Goal: Task Accomplishment & Management: Use online tool/utility

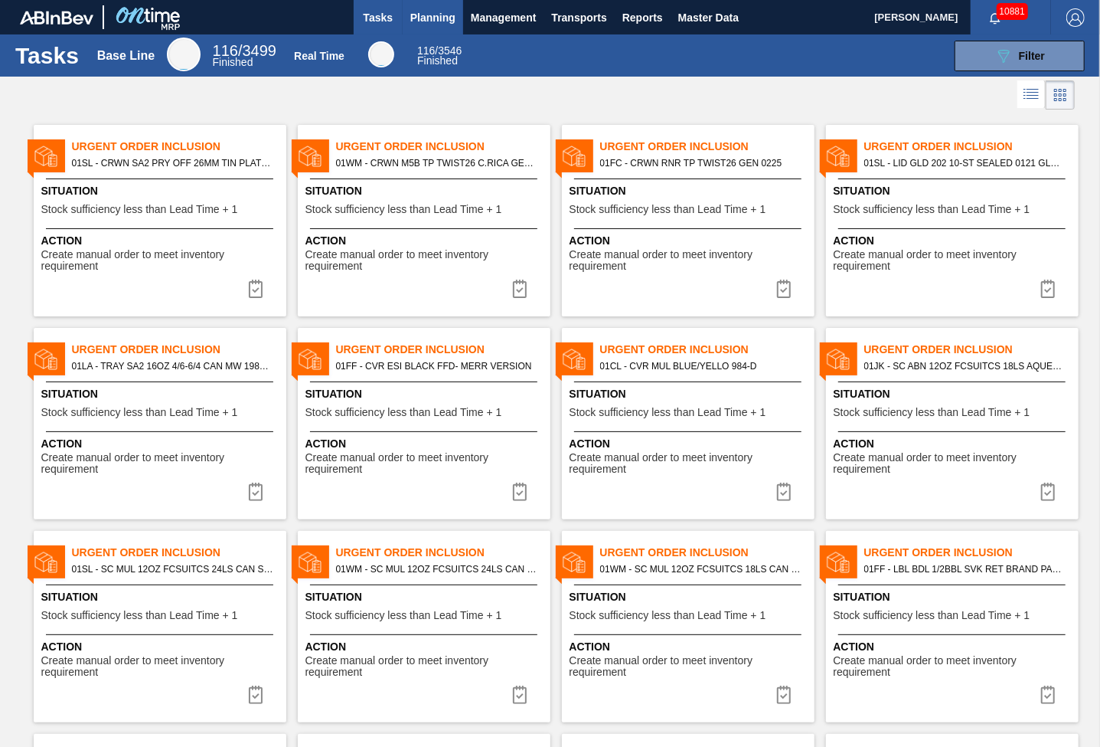
click at [435, 18] on span "Planning" at bounding box center [432, 17] width 45 height 18
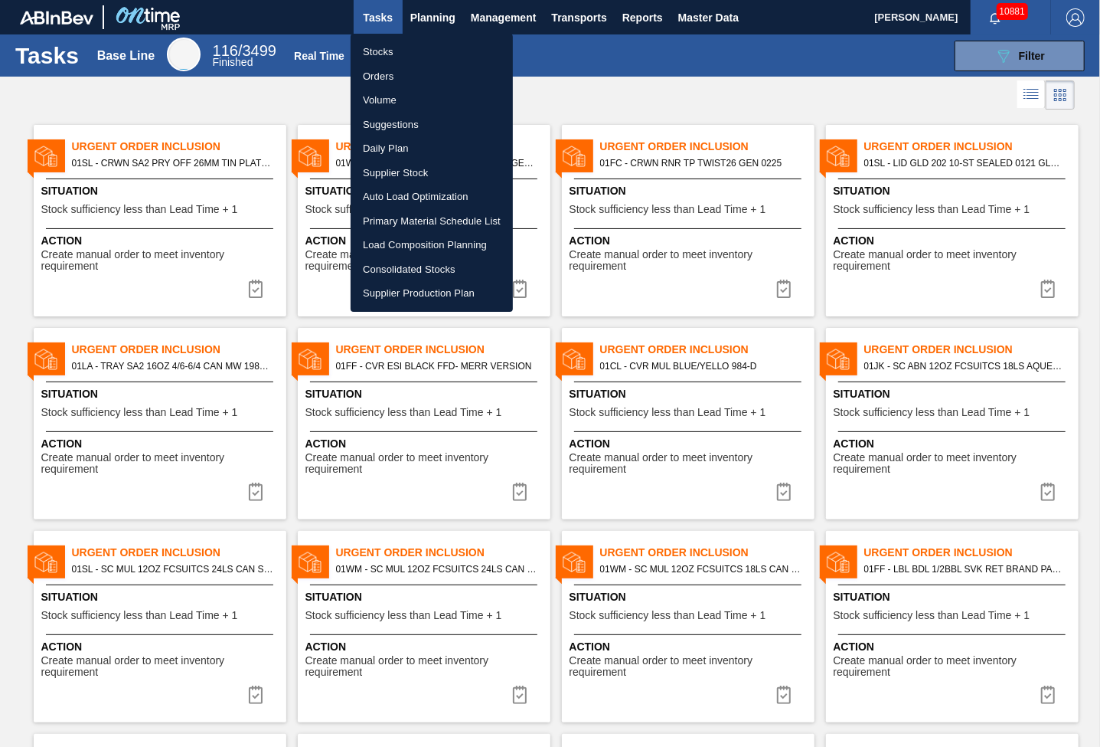
click at [427, 249] on li "Load Composition Planning" at bounding box center [432, 245] width 162 height 25
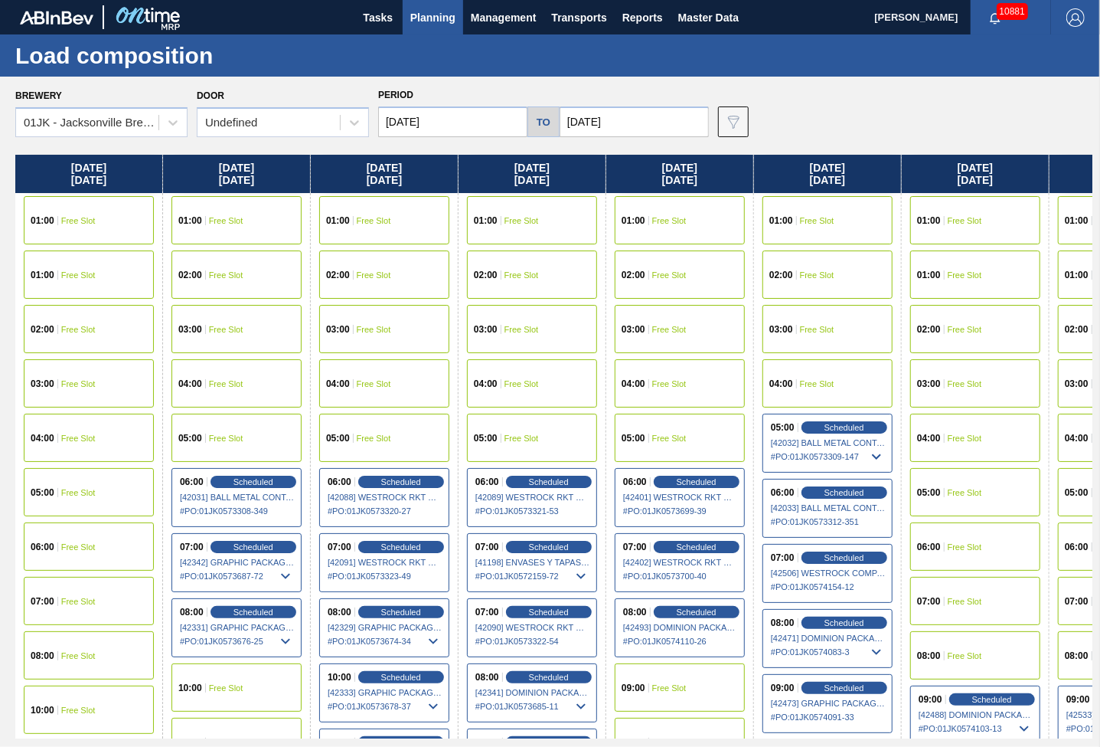
click at [966, 95] on div "Brewery 01JK - [GEOGRAPHIC_DATA] Brewery Door Undefined Period [DATE] to [DATE]…" at bounding box center [553, 110] width 1077 height 53
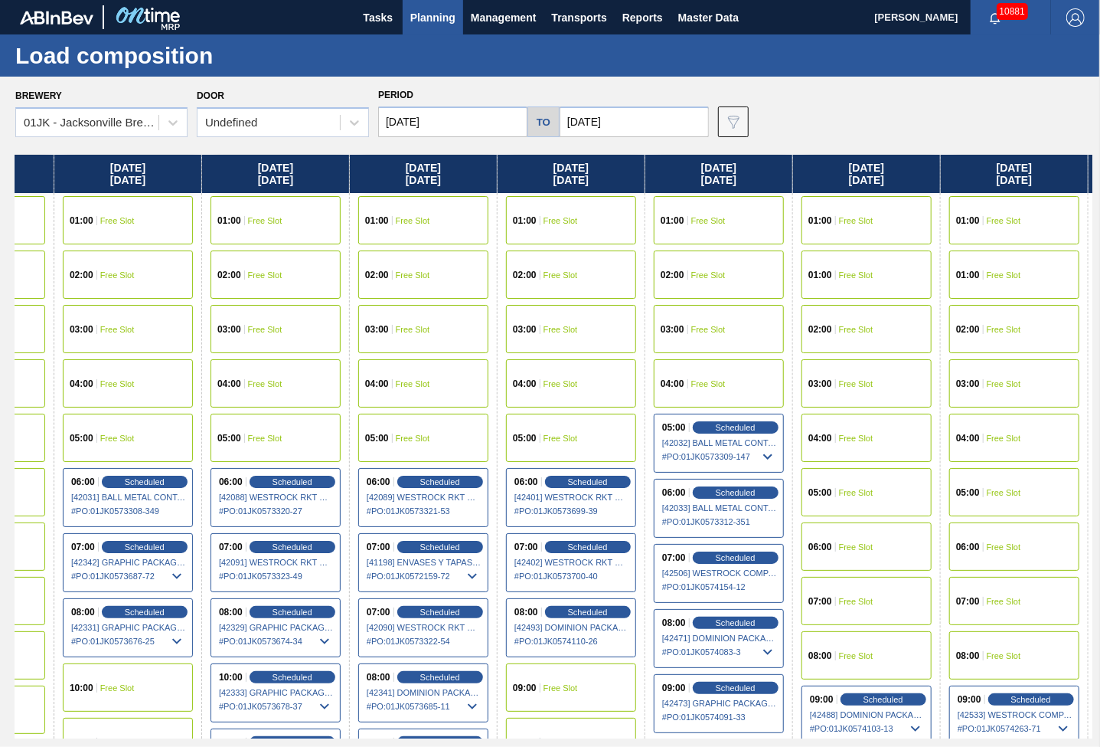
drag, startPoint x: 895, startPoint y: 397, endPoint x: 766, endPoint y: 400, distance: 129.4
click at [766, 400] on div "[DATE] 01:00 Free Slot 01:00 Free Slot 02:00 Free Slot 03:00 Free Slot 04:00 Fr…" at bounding box center [553, 446] width 1077 height 583
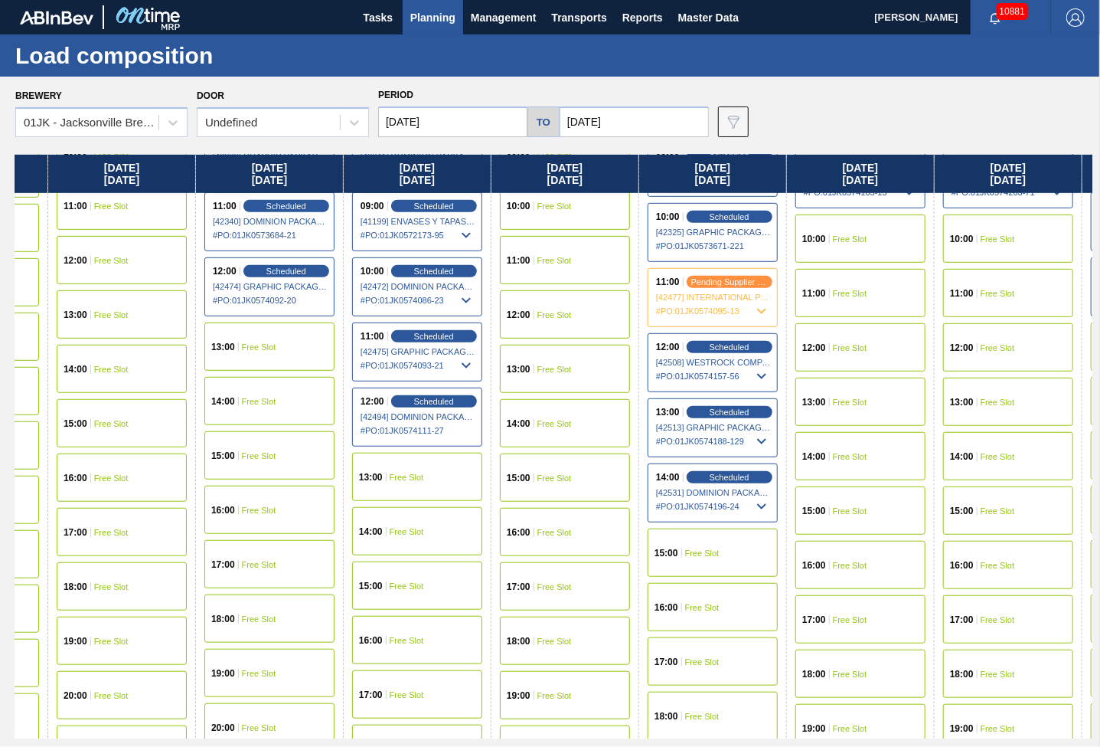
scroll to position [383, 115]
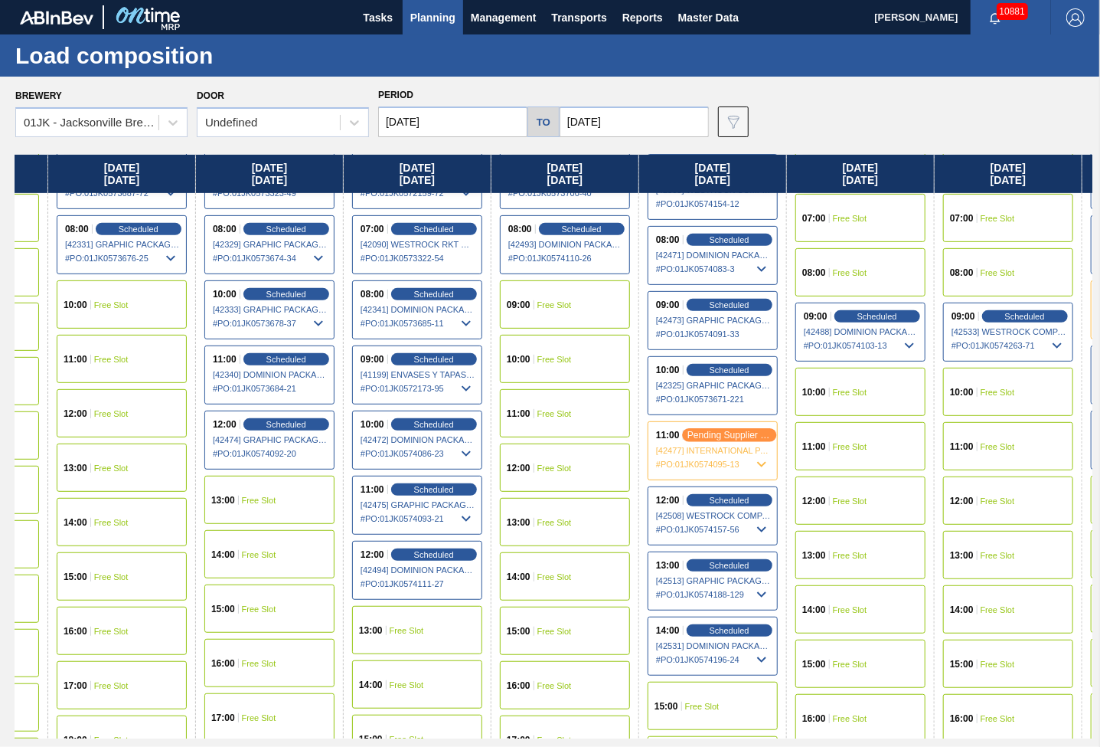
click at [753, 433] on span "pending supplier review" at bounding box center [730, 435] width 84 height 10
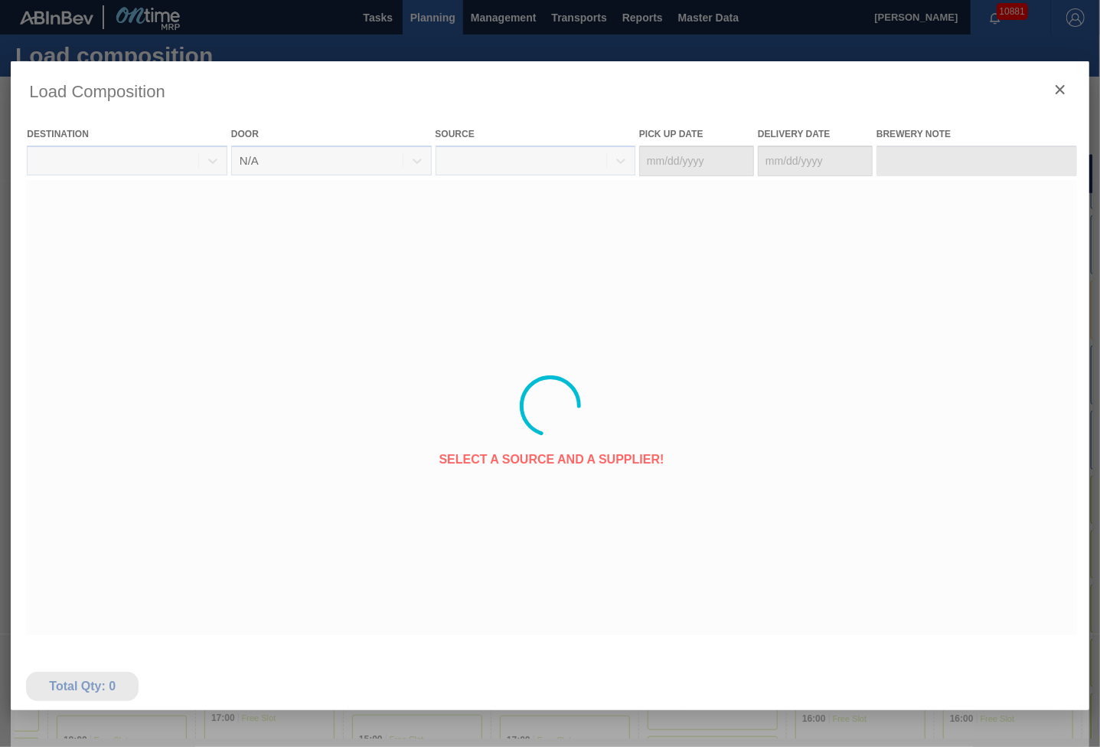
type Date "[DATE]"
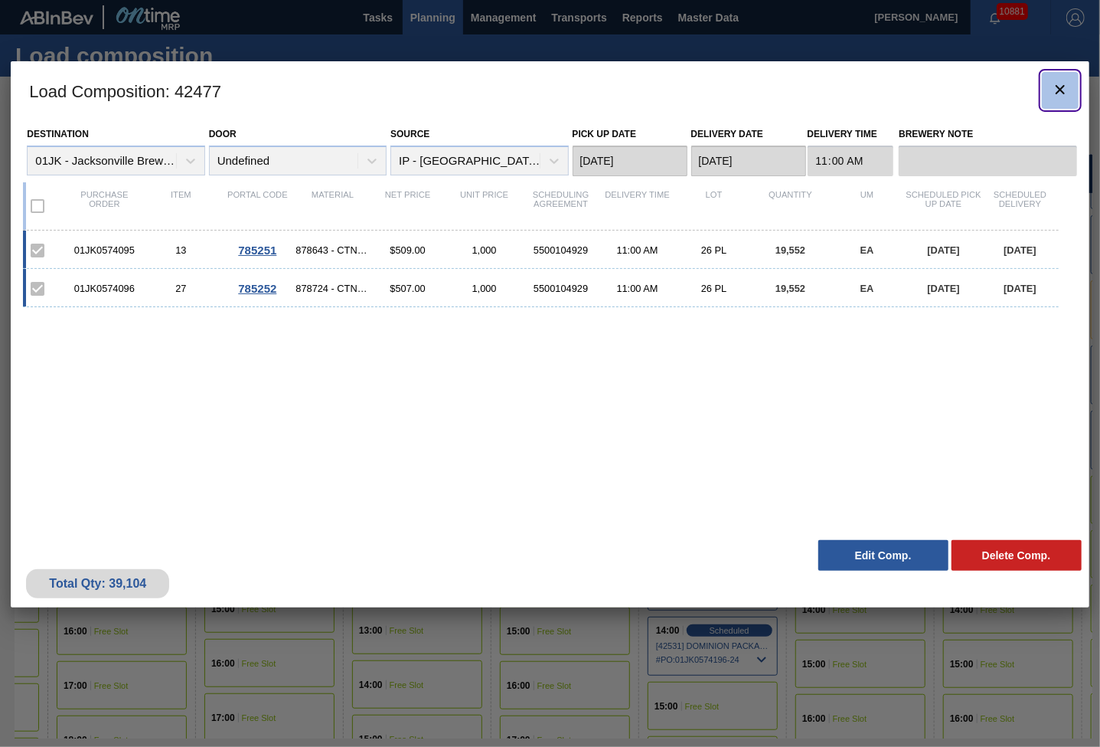
click at [1069, 83] on icon "botão de ícone" at bounding box center [1060, 89] width 18 height 18
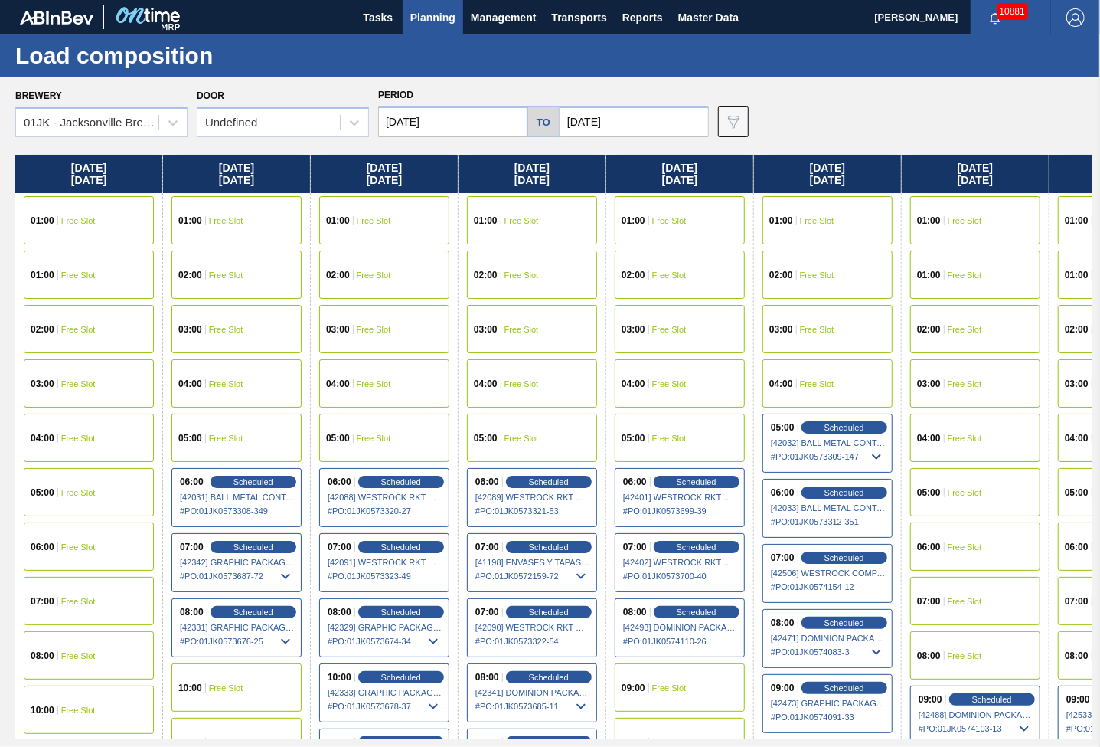
scroll to position [230, 0]
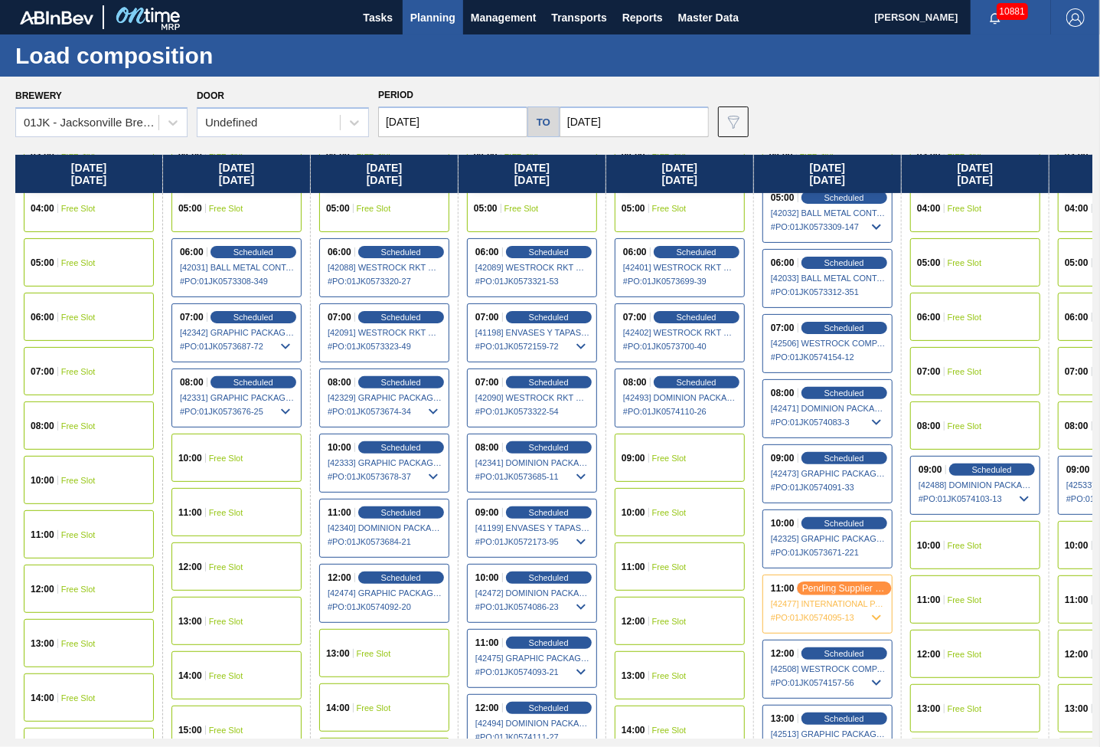
click at [819, 590] on div "pending supplier review" at bounding box center [844, 588] width 94 height 14
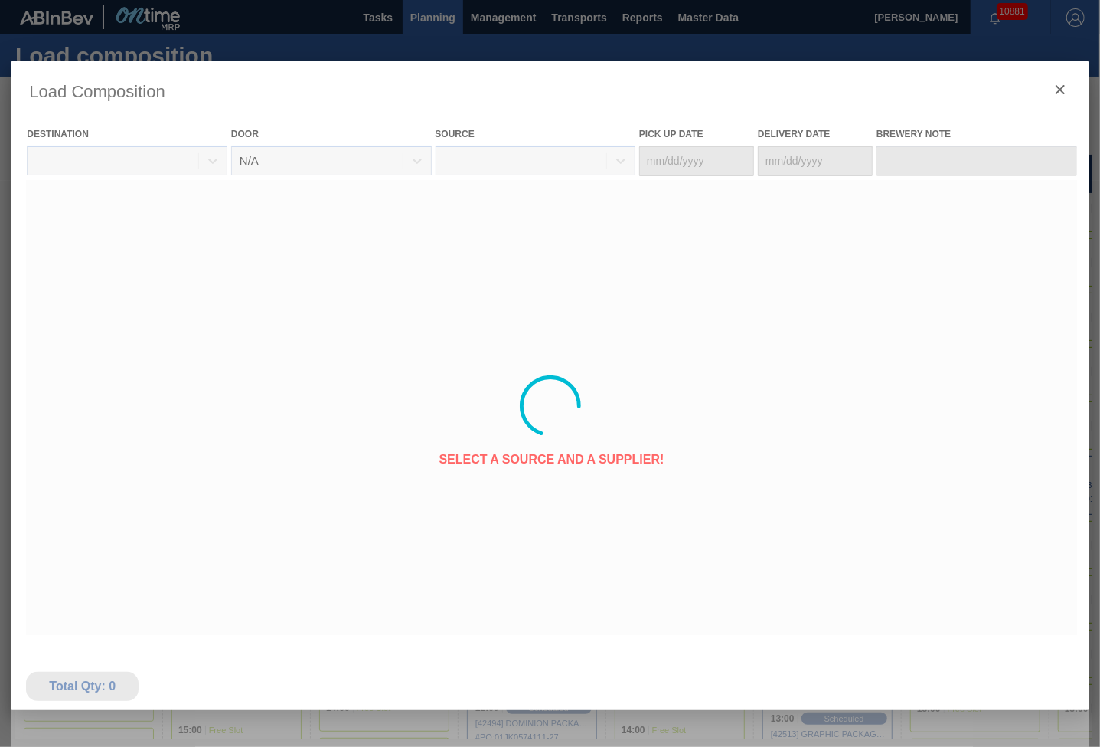
type Date "[DATE]"
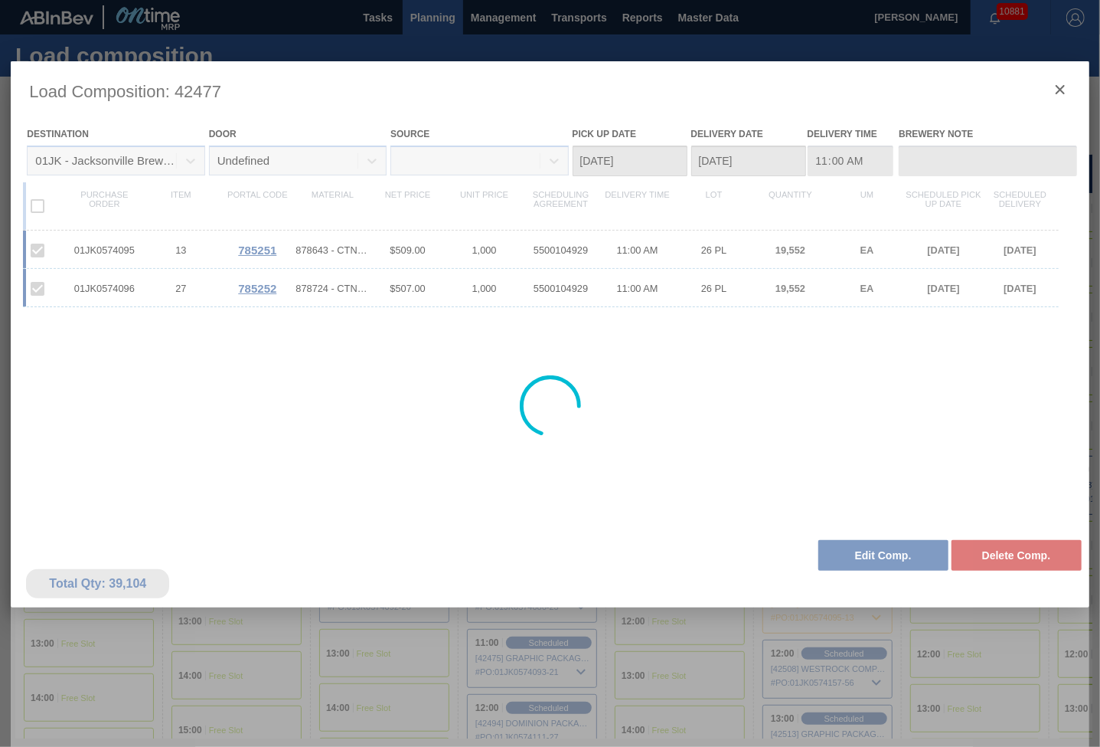
click at [907, 557] on div at bounding box center [550, 405] width 1078 height 689
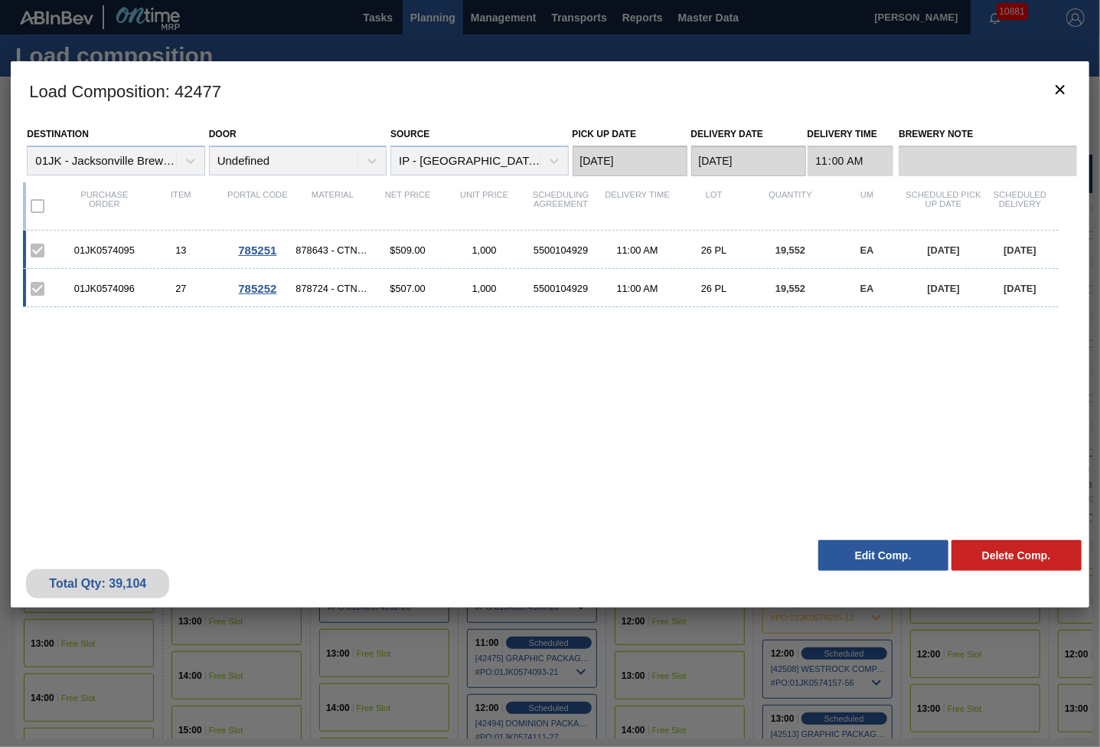
click at [907, 557] on button "Edit Comp." at bounding box center [884, 555] width 130 height 31
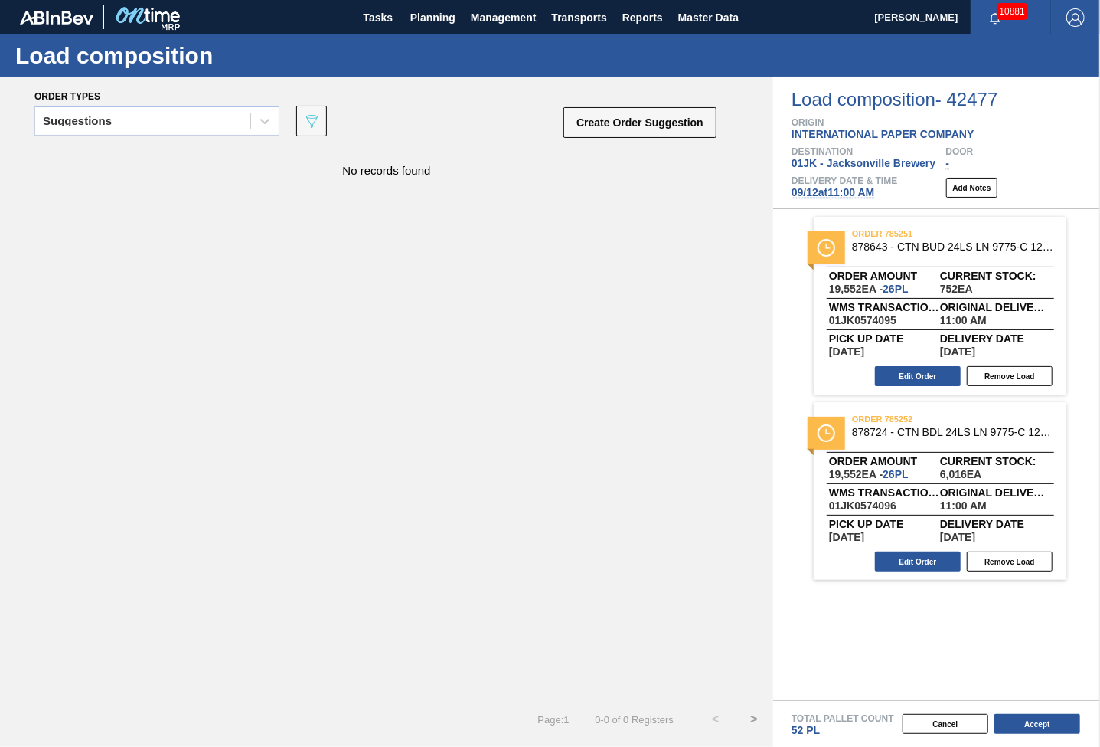
click at [854, 194] on span "[DATE] 11:00 AM" at bounding box center [833, 192] width 83 height 12
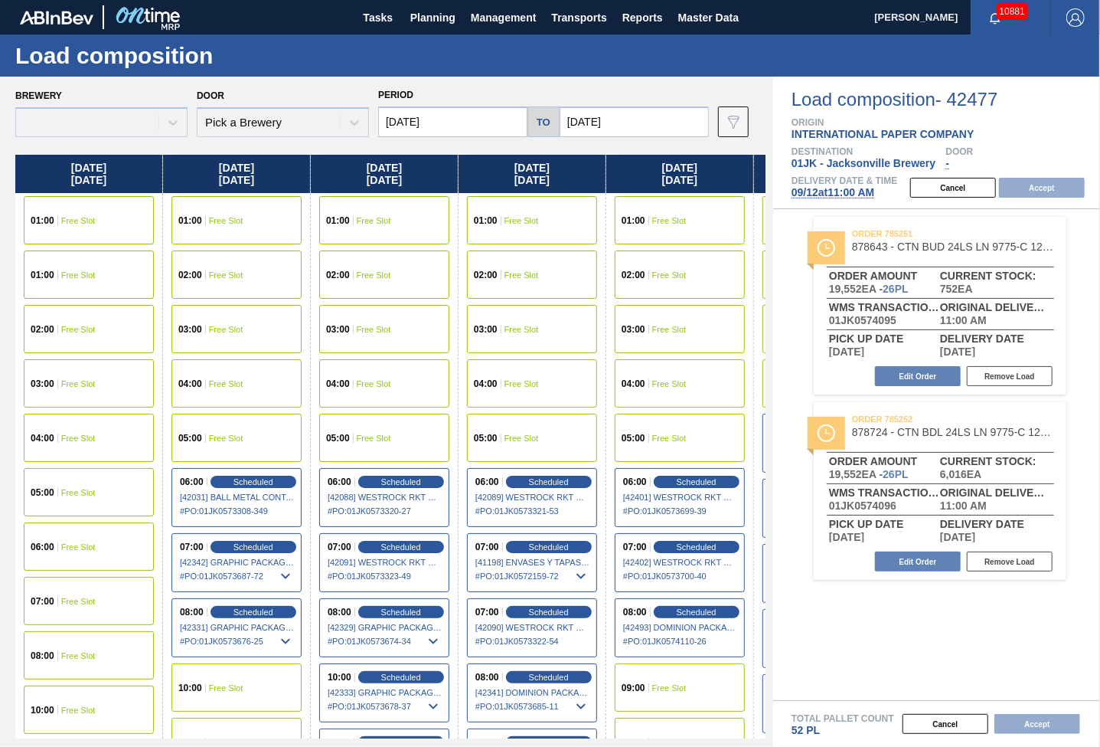
type input "[DATE]"
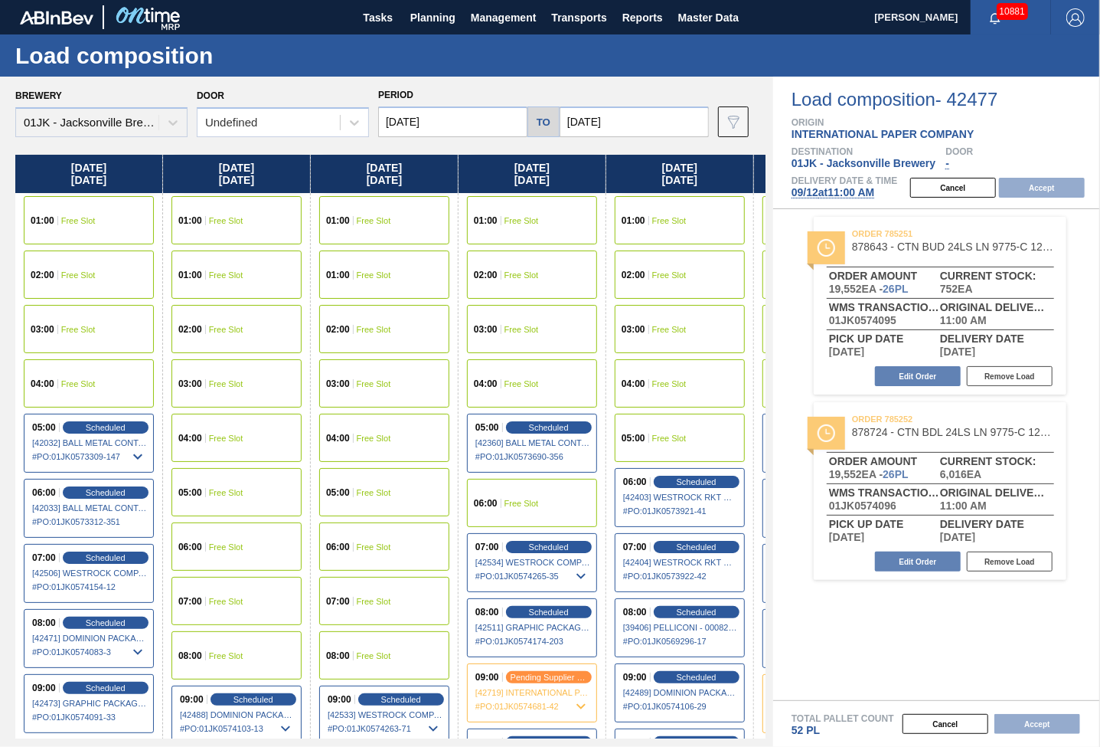
click at [720, 373] on div "[DATE] 01:00 Free Slot 02:00 Free Slot 03:00 Free Slot 04:00 Free Slot 05:00 Sc…" at bounding box center [390, 446] width 750 height 583
click at [881, 658] on div "Load composition - 42477 Origin INTERNATIONAL PAPER COMPANY Destination 01JK - …" at bounding box center [936, 412] width 327 height 670
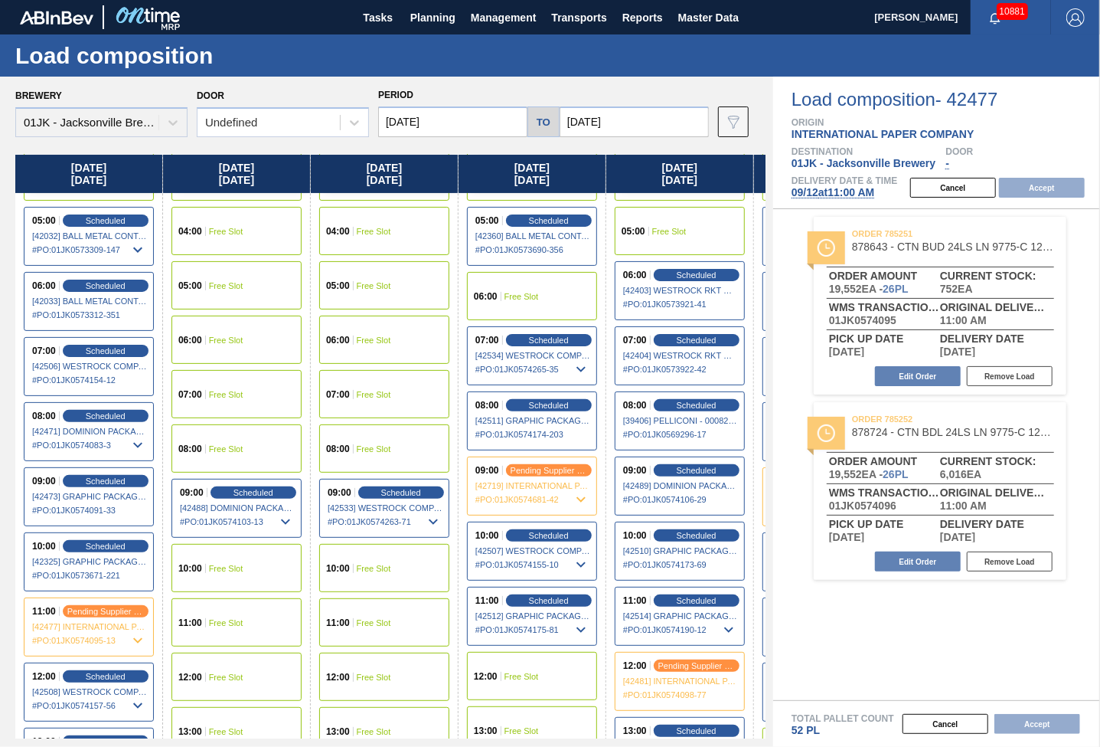
scroll to position [230, 0]
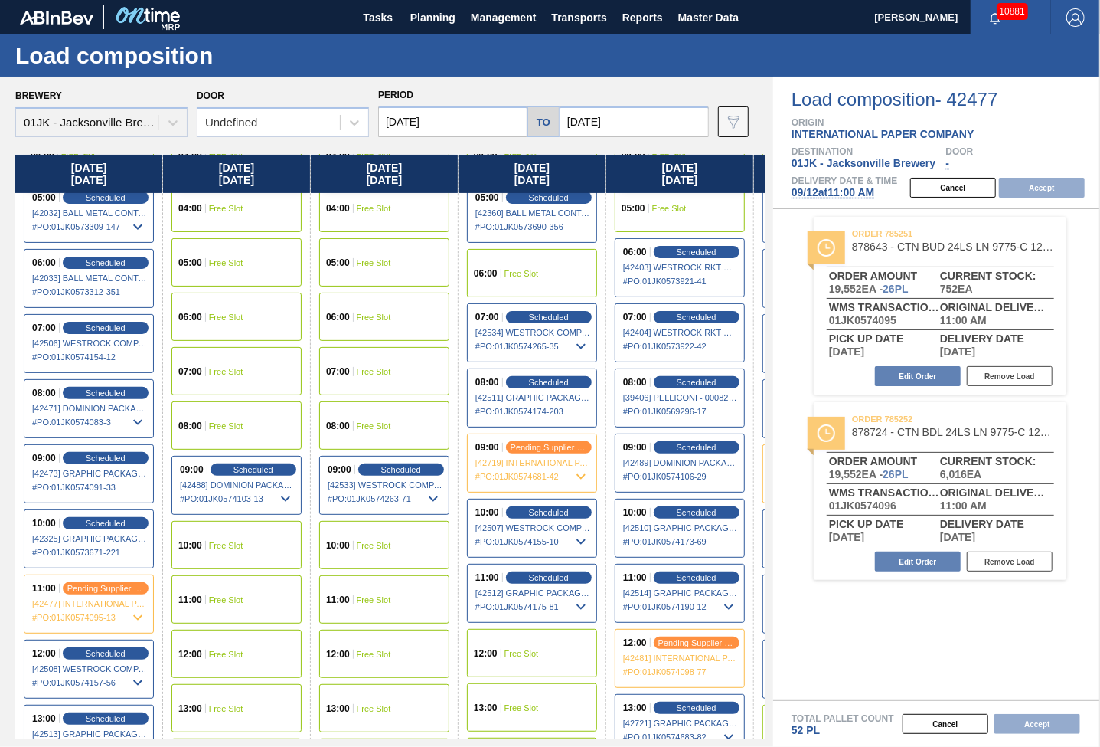
click at [220, 589] on div "11:00 Free Slot" at bounding box center [237, 599] width 130 height 48
click at [1048, 191] on button "Accept" at bounding box center [1042, 188] width 86 height 20
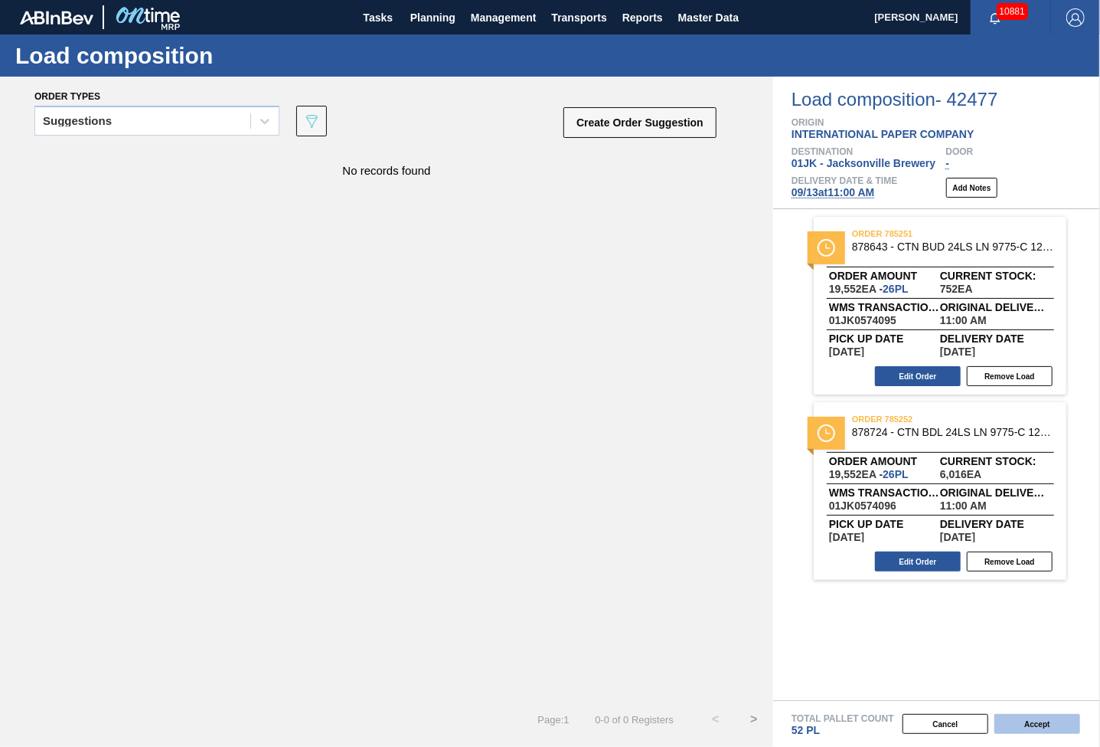
click at [1028, 722] on button "Accept" at bounding box center [1038, 724] width 86 height 20
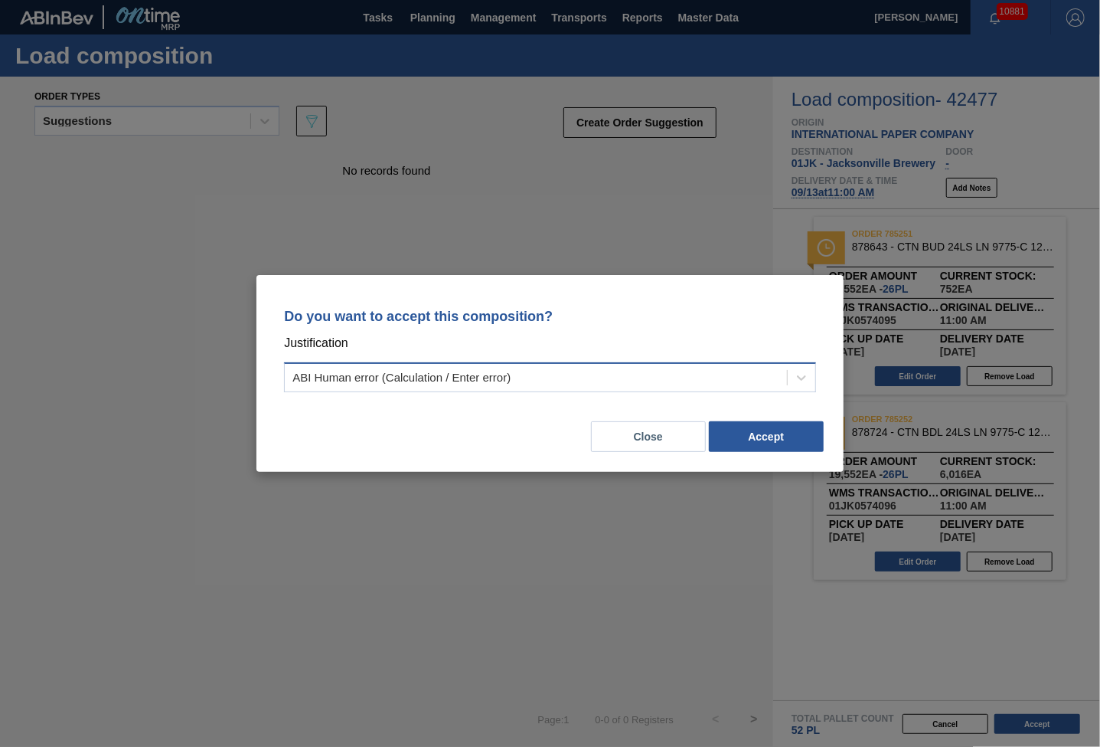
click at [744, 367] on div "ABI Human error (Calculation / Enter error)" at bounding box center [536, 378] width 502 height 22
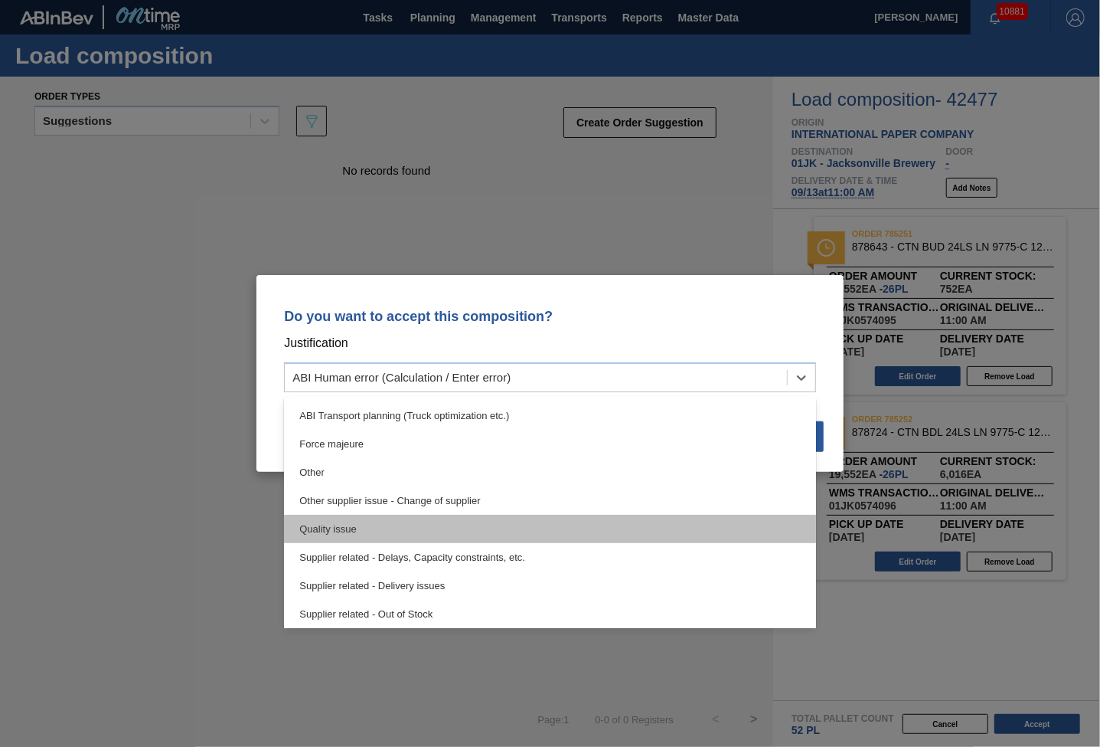
scroll to position [286, 0]
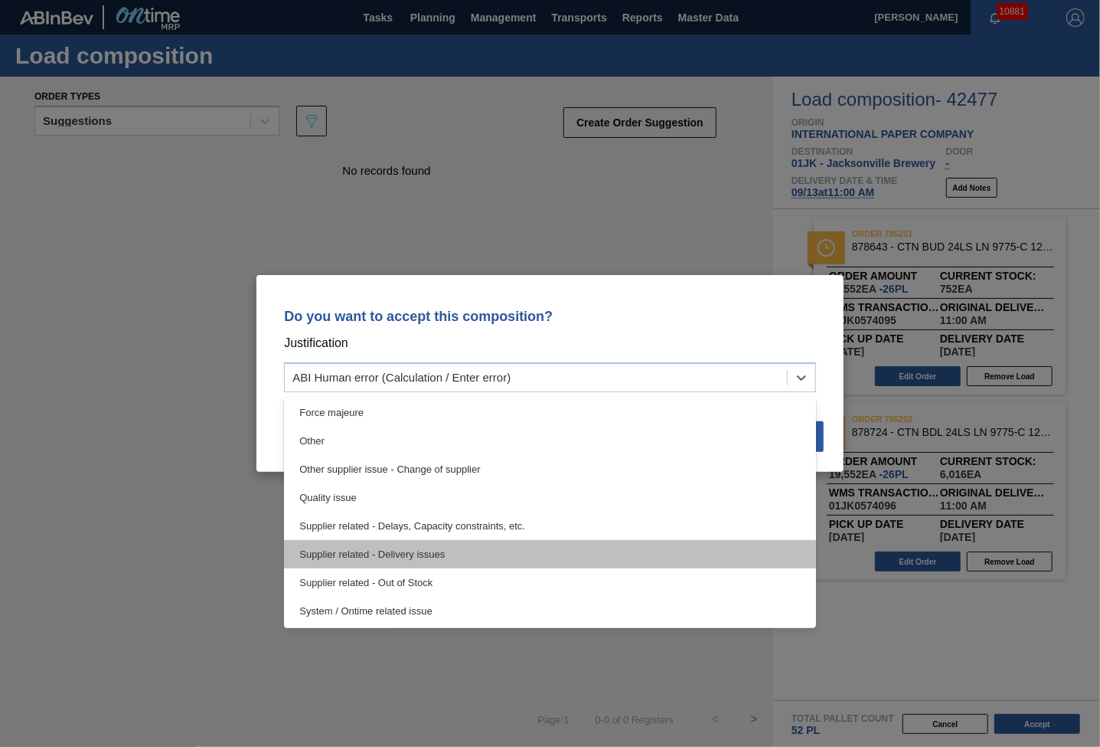
click at [383, 554] on div "Supplier related - Delivery issues" at bounding box center [550, 554] width 532 height 28
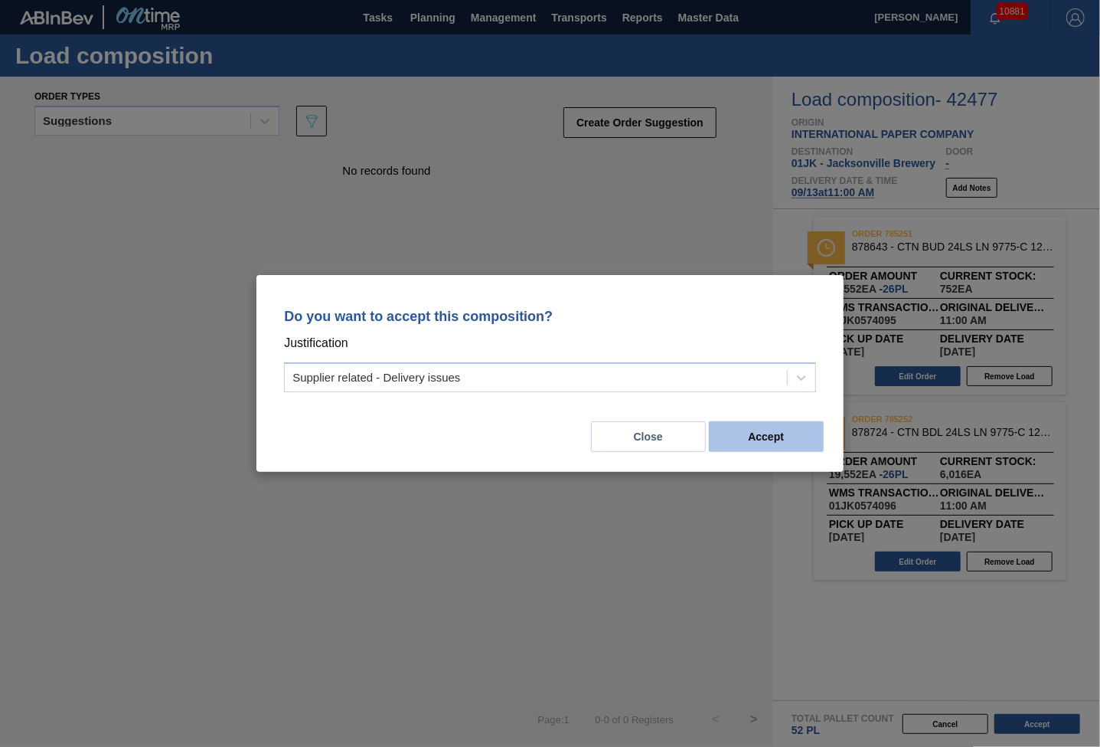
click at [787, 437] on button "Accept" at bounding box center [766, 436] width 115 height 31
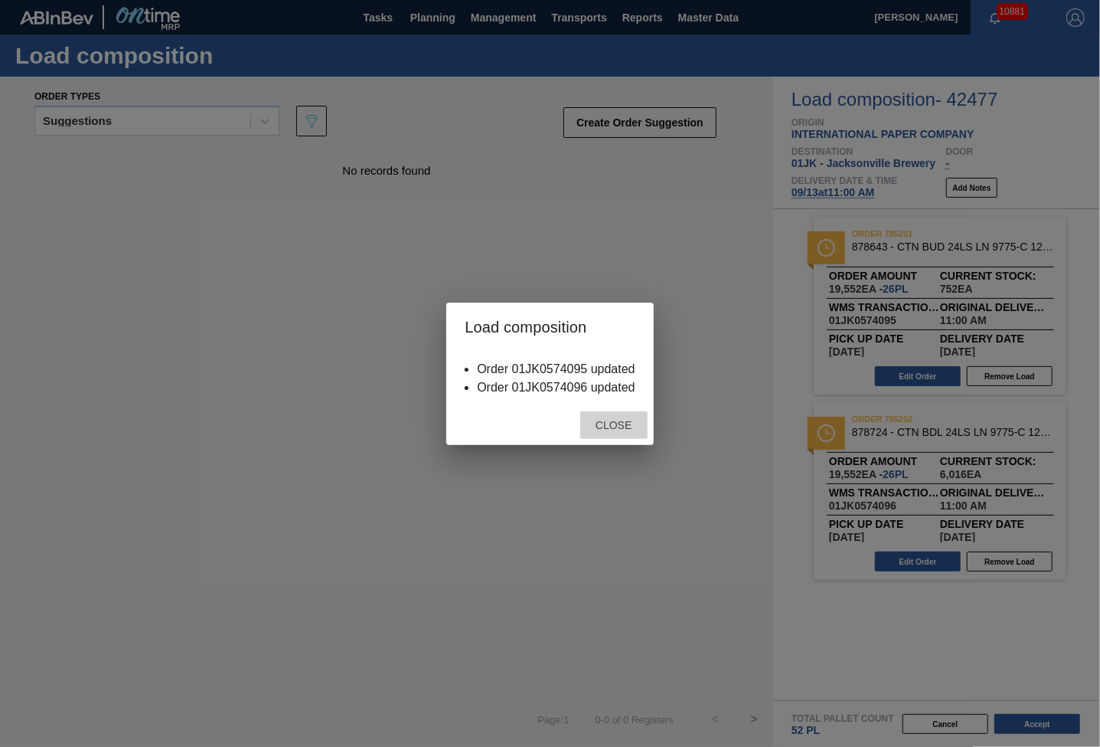
click at [636, 425] on span "Close" at bounding box center [613, 425] width 60 height 12
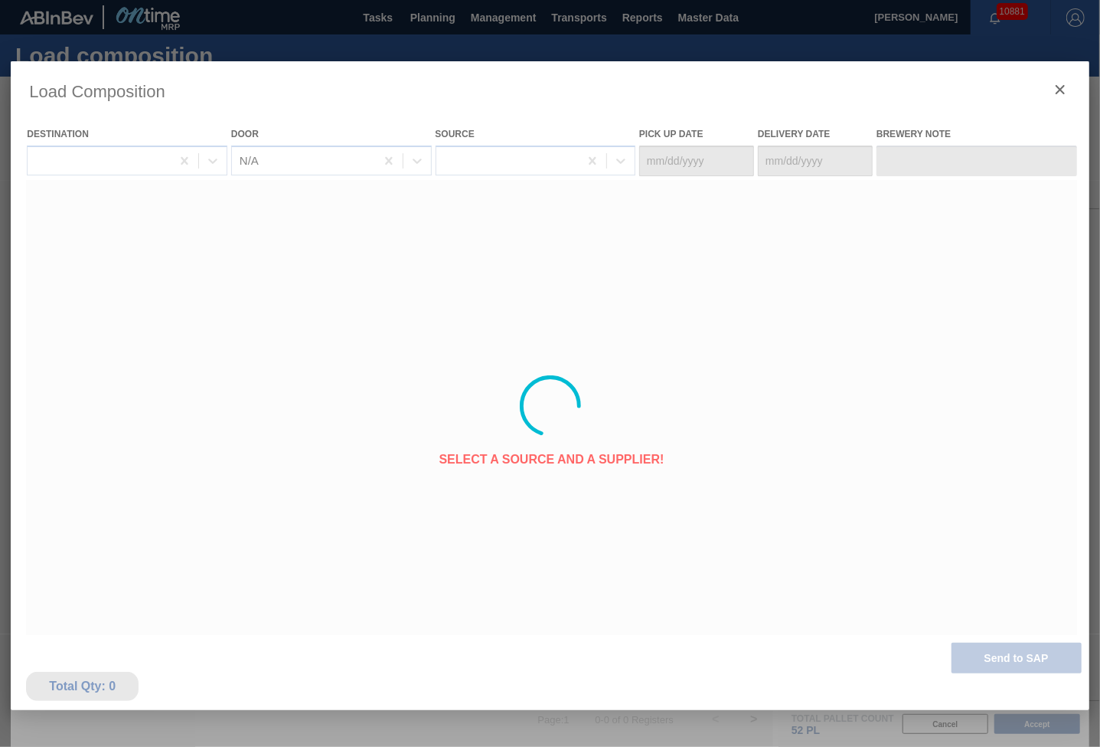
type Date "[DATE]"
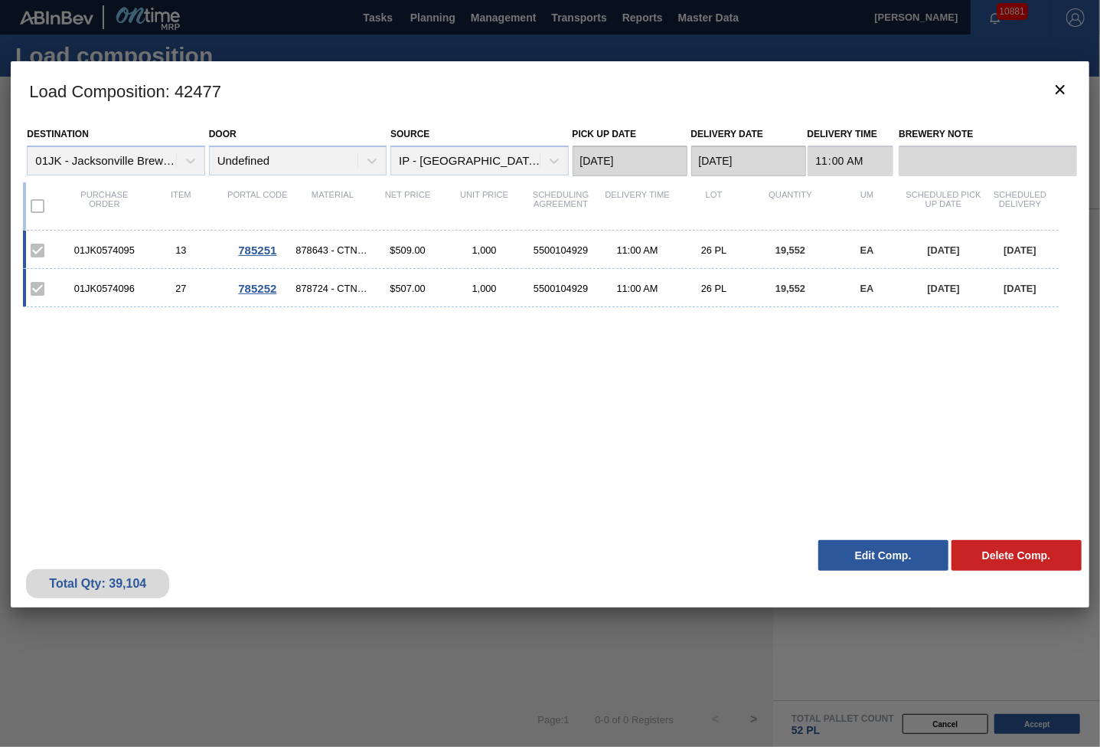
click at [386, 460] on div "01JK0574095 13 785251 878643 - CTN BUD 24LS LN 9775-C 12OZ KRFT 0724 NU $509.00…" at bounding box center [546, 372] width 1047 height 284
